Goal: Task Accomplishment & Management: Use online tool/utility

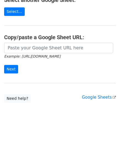
scroll to position [72, 0]
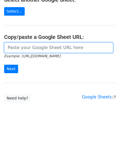
click at [28, 50] on input "url" at bounding box center [58, 48] width 109 height 10
paste input "[URL][DOMAIN_NAME]"
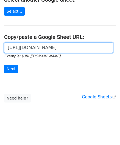
scroll to position [0, 114]
type input "[URL][DOMAIN_NAME]"
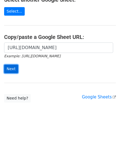
click at [12, 67] on input "Next" at bounding box center [11, 69] width 14 height 9
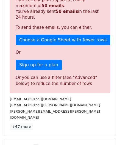
scroll to position [163, 0]
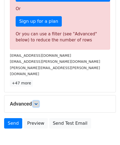
click at [36, 102] on icon at bounding box center [35, 103] width 3 height 3
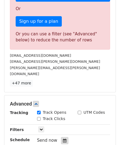
click at [63, 139] on icon at bounding box center [65, 141] width 4 height 4
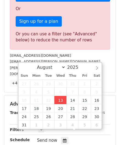
type input "2025-08-13 12:00"
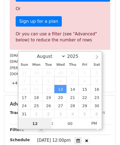
paste input "6"
type input "6"
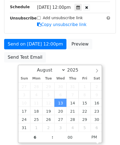
type input "2025-08-13 18:00"
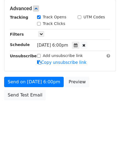
scroll to position [252, 0]
